Goal: Transaction & Acquisition: Purchase product/service

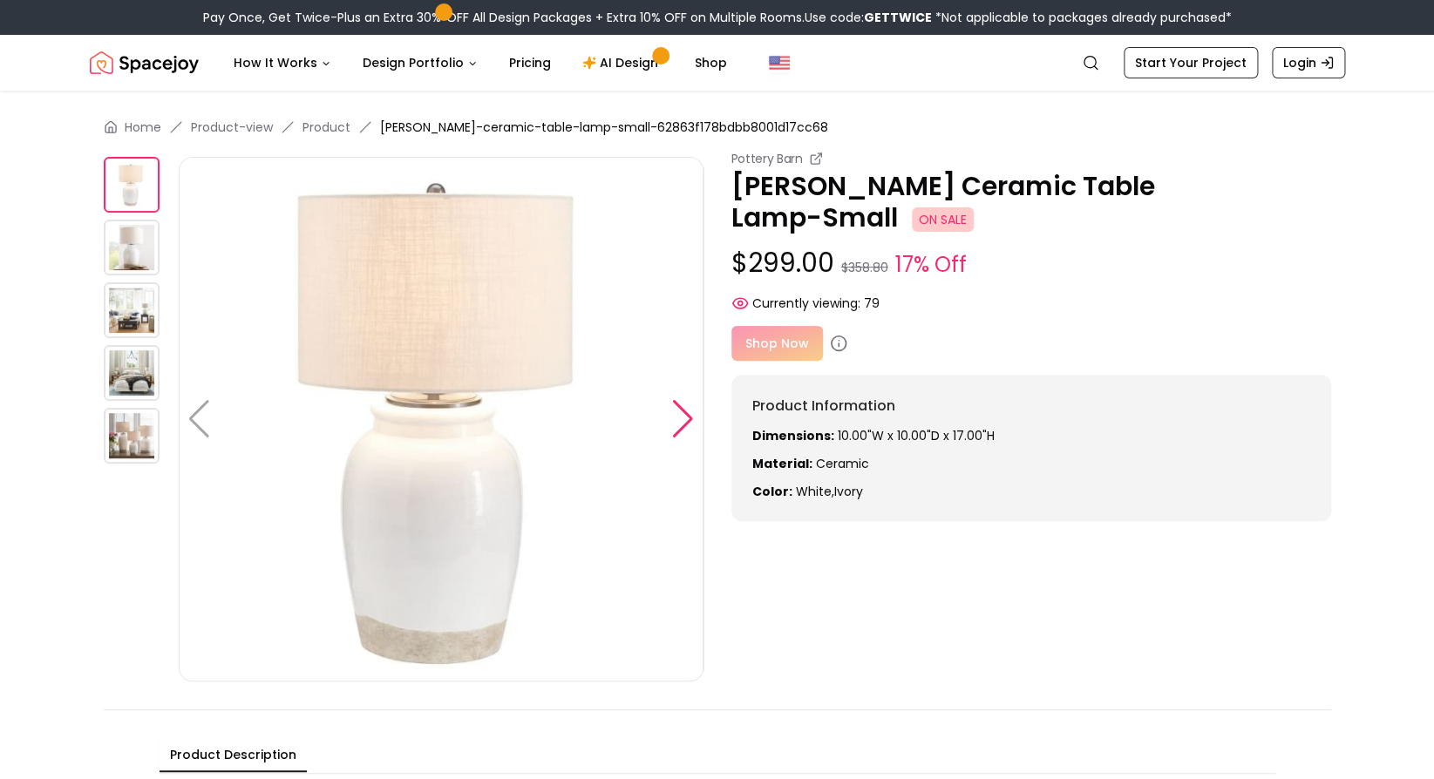
click at [685, 418] on div at bounding box center [683, 419] width 24 height 38
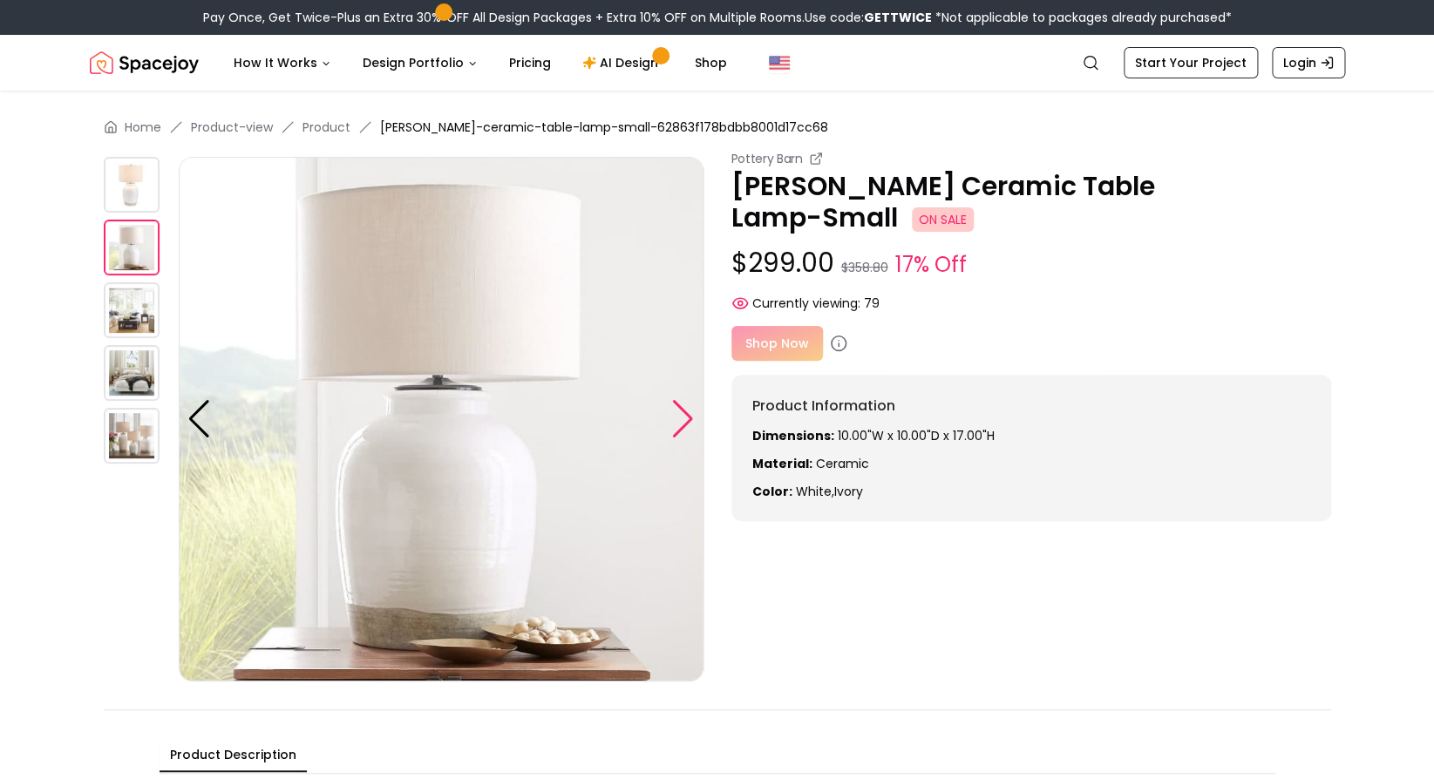
click at [685, 418] on div at bounding box center [683, 419] width 24 height 38
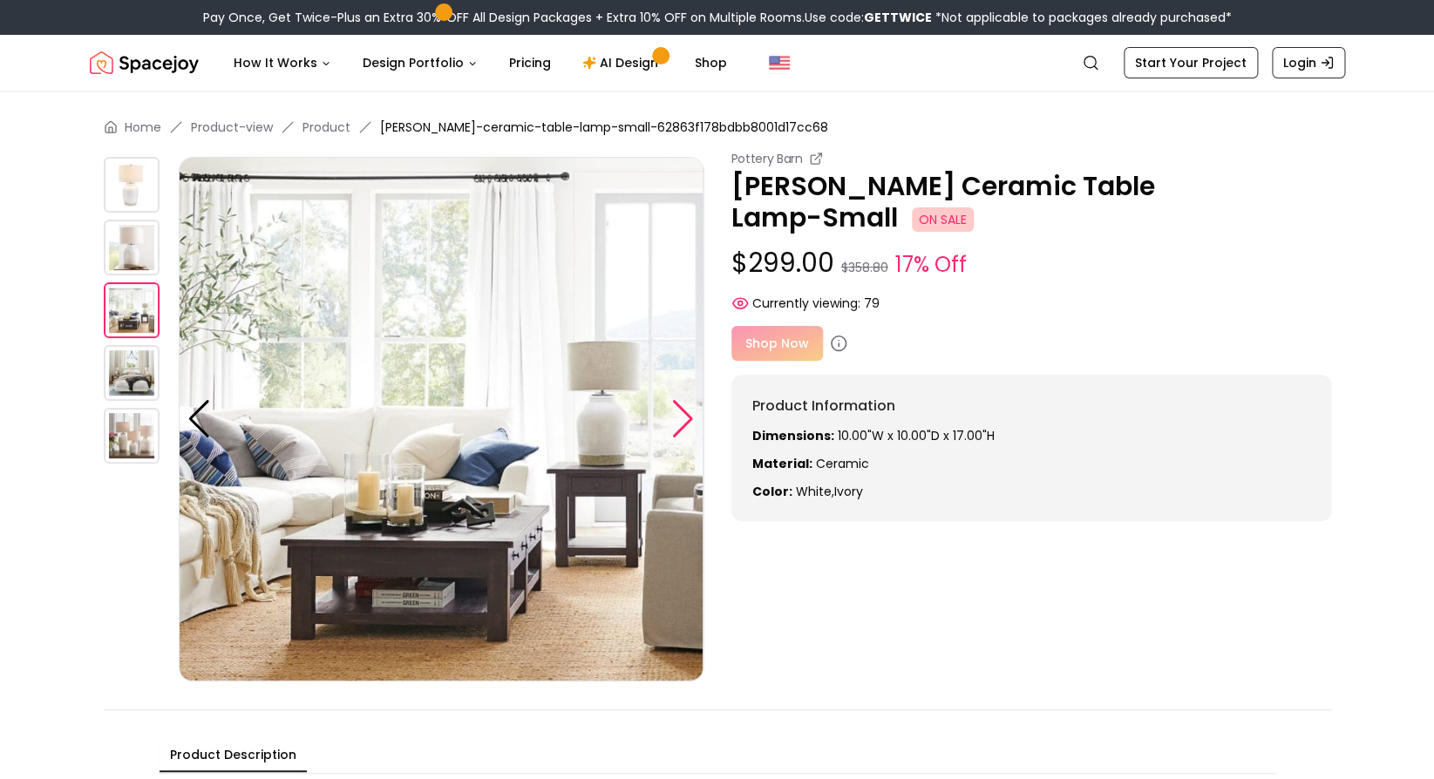
click at [685, 418] on div at bounding box center [683, 419] width 24 height 38
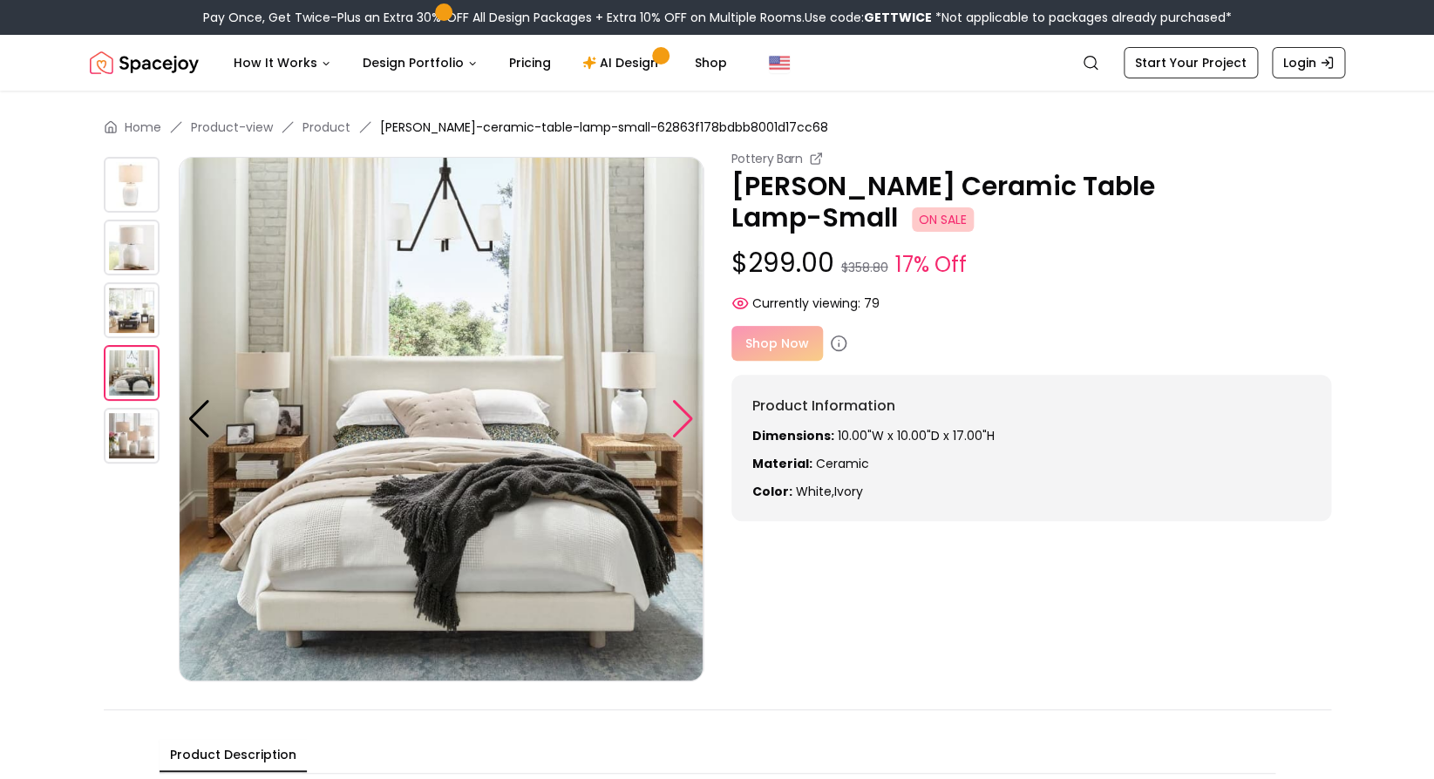
click at [685, 418] on div at bounding box center [683, 419] width 24 height 38
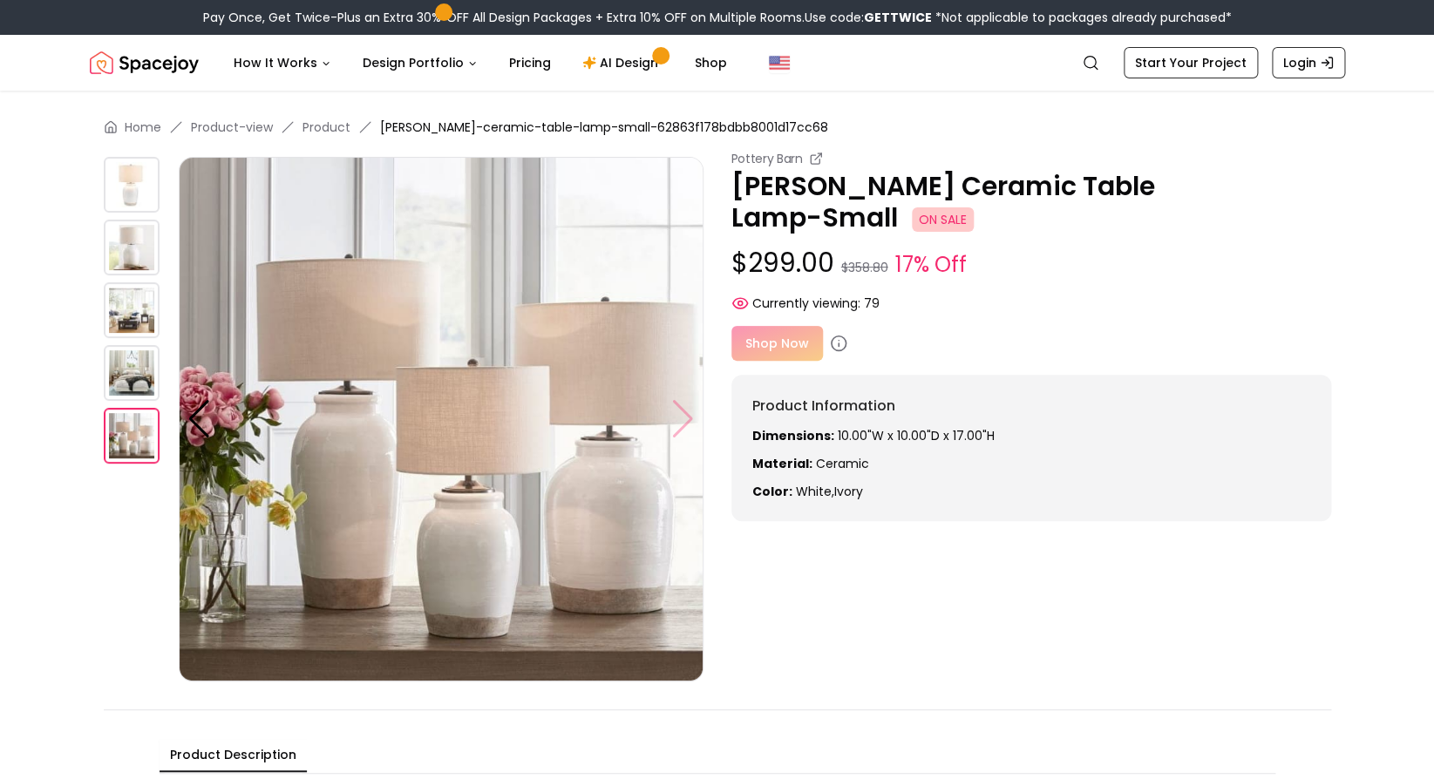
click at [685, 418] on img at bounding box center [441, 419] width 525 height 525
click at [198, 426] on div at bounding box center [199, 419] width 24 height 38
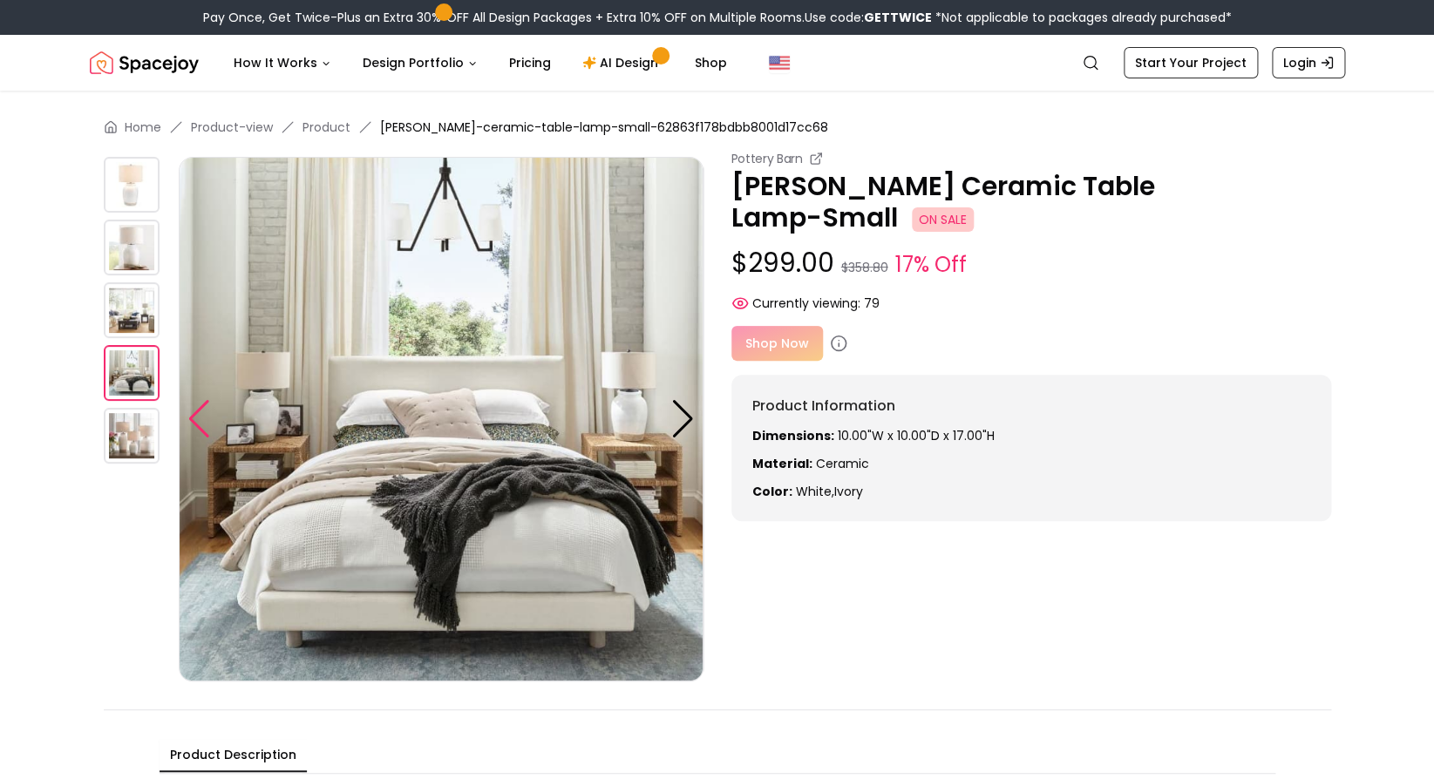
click at [198, 426] on div at bounding box center [199, 419] width 24 height 38
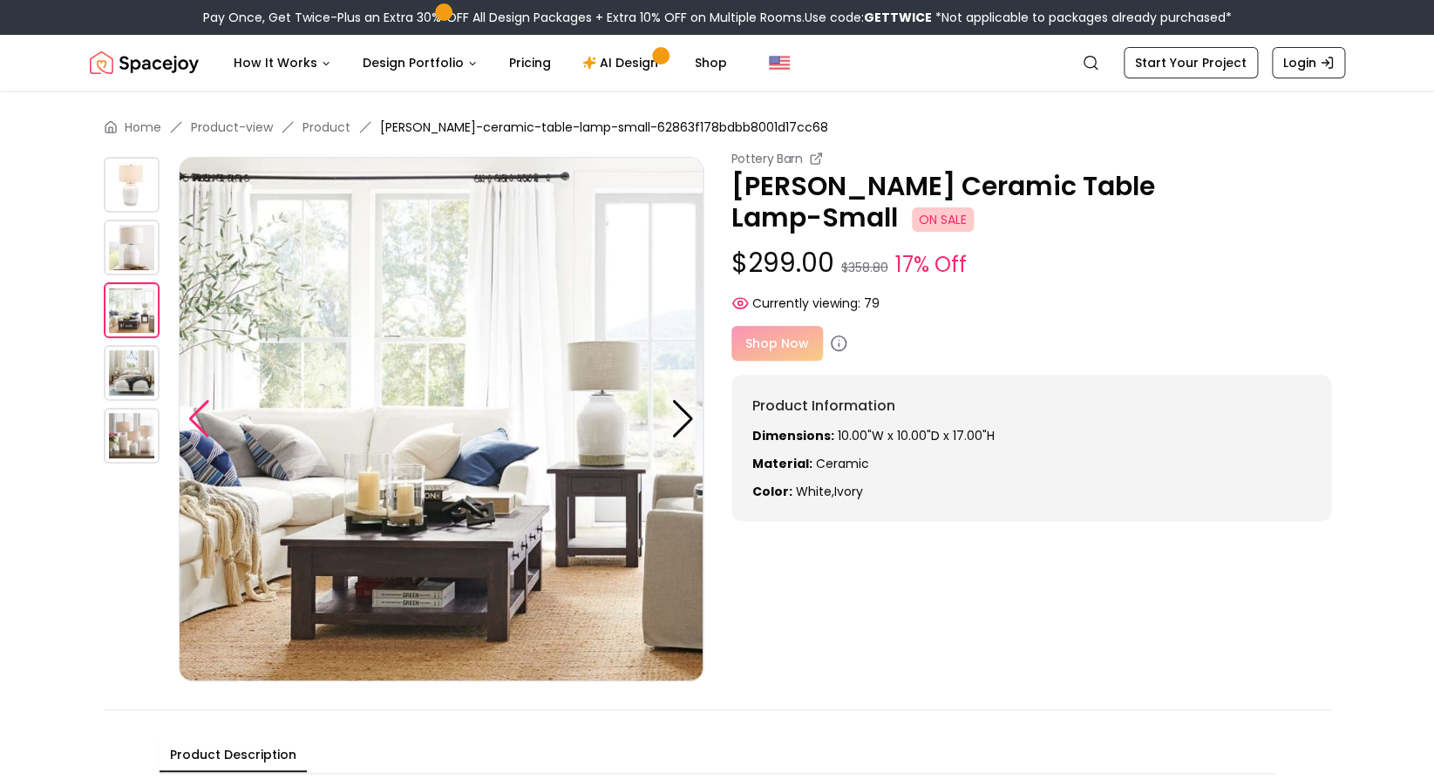
click at [198, 426] on div at bounding box center [199, 419] width 24 height 38
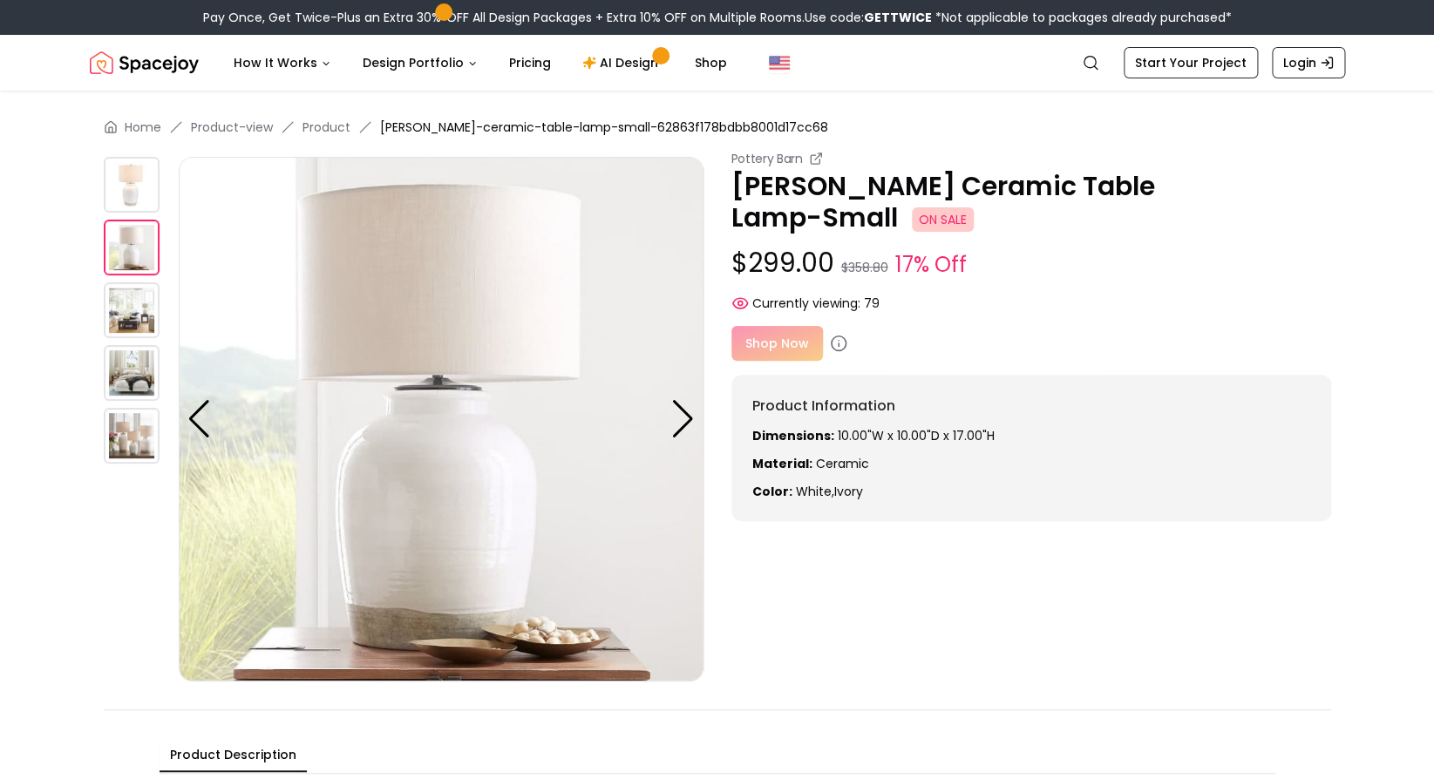
click at [373, 478] on img at bounding box center [441, 419] width 525 height 525
